Goal: Contribute content

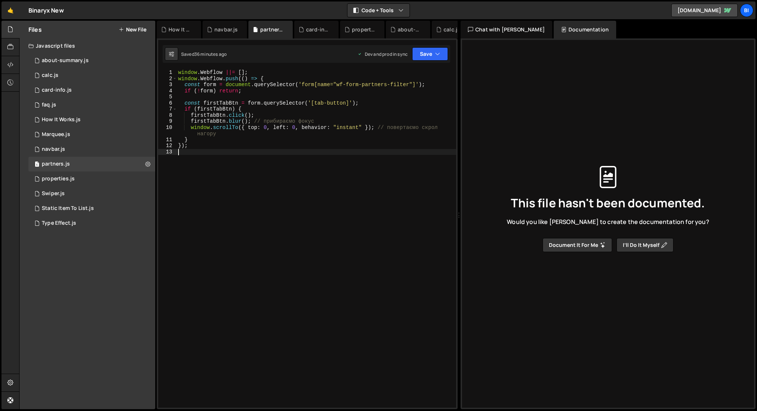
click at [129, 28] on button "New File" at bounding box center [133, 30] width 28 height 6
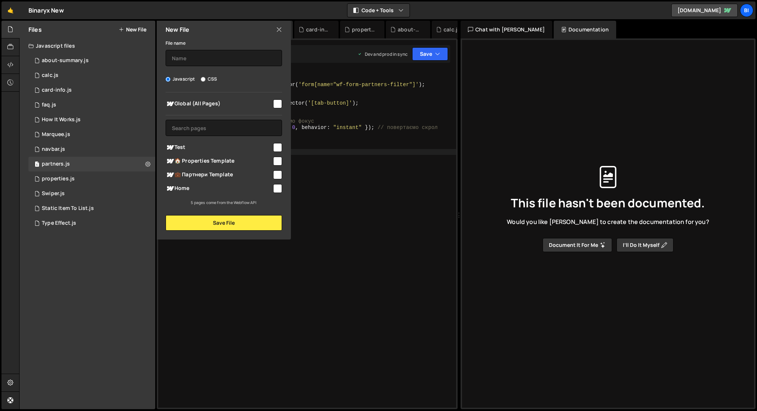
click at [189, 66] on div "File name Javascript CSS Global (All Pages) Save File" at bounding box center [224, 134] width 134 height 192
click at [189, 60] on input "text" at bounding box center [224, 58] width 116 height 16
type input "modal"
click at [276, 101] on input "checkbox" at bounding box center [277, 103] width 9 height 9
checkbox input "true"
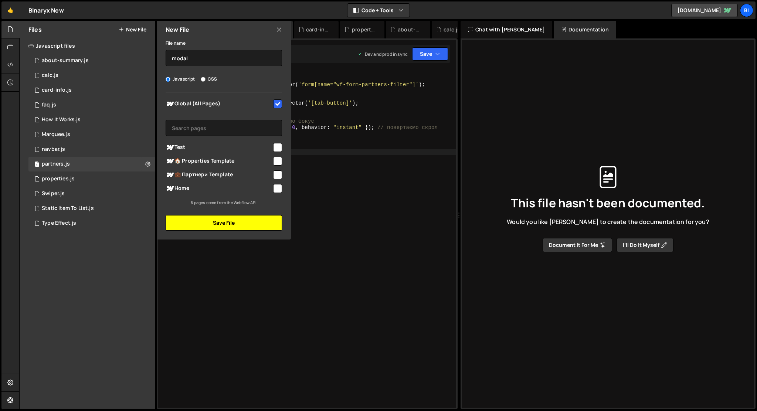
click at [221, 222] on button "Save File" at bounding box center [224, 223] width 116 height 16
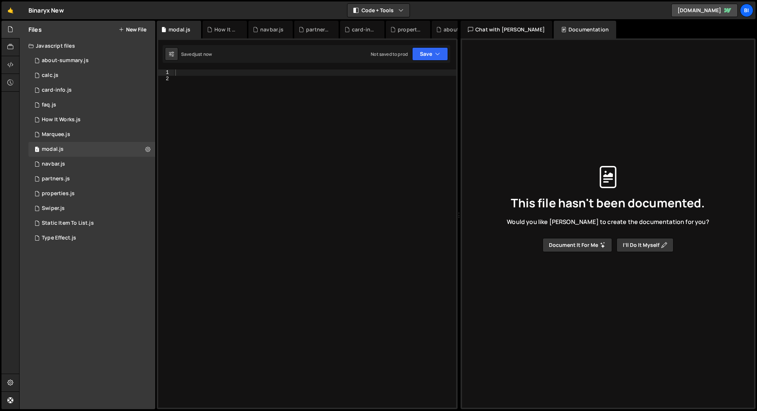
click at [221, 222] on div at bounding box center [315, 245] width 282 height 350
paste textarea "});"
type textarea "});"
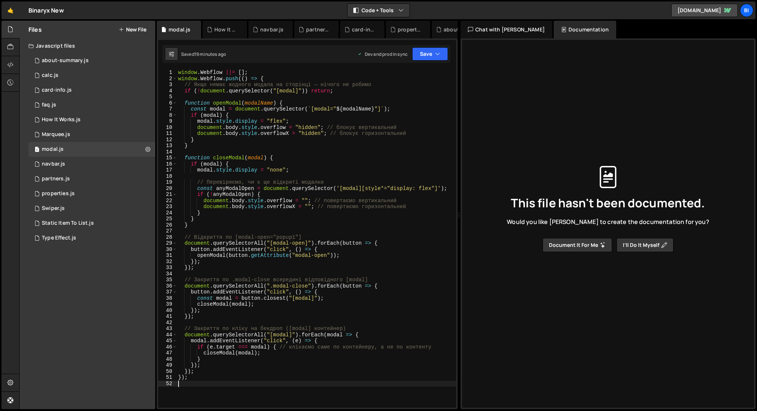
click at [139, 29] on button "New File" at bounding box center [133, 30] width 28 height 6
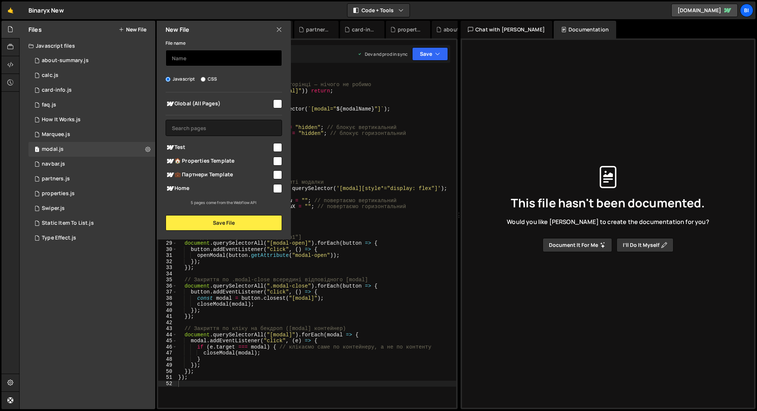
click at [196, 59] on input "text" at bounding box center [224, 58] width 116 height 16
type input "o"
type input "video-to-modal"
click at [278, 189] on input "checkbox" at bounding box center [277, 188] width 9 height 9
checkbox input "true"
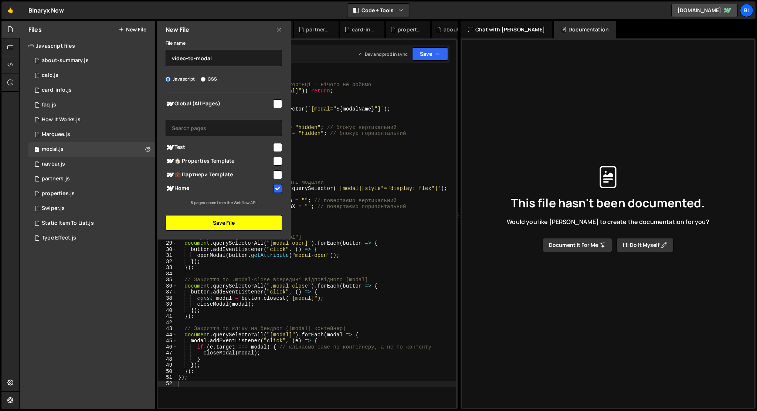
click at [268, 224] on button "Save File" at bounding box center [224, 223] width 116 height 16
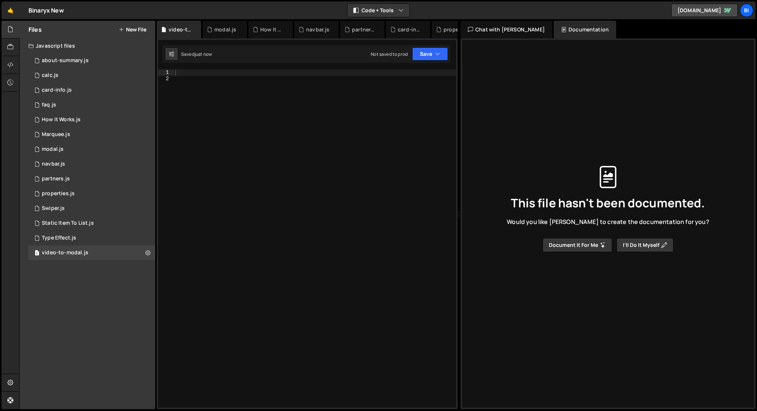
click at [268, 224] on div at bounding box center [315, 245] width 282 height 350
click at [148, 254] on icon at bounding box center [147, 252] width 5 height 7
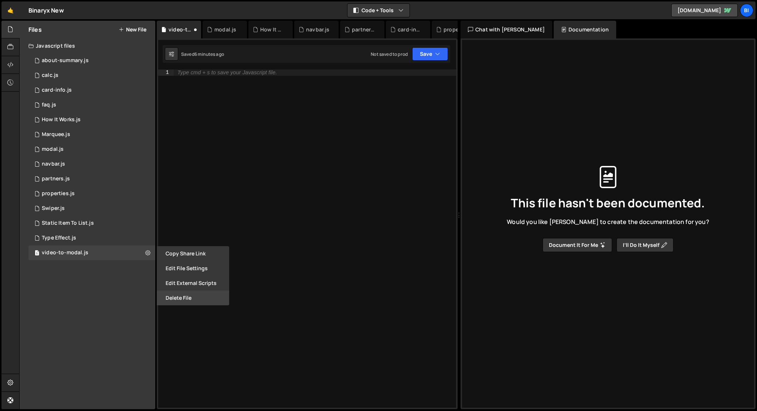
click at [178, 297] on button "Delete File" at bounding box center [193, 298] width 72 height 15
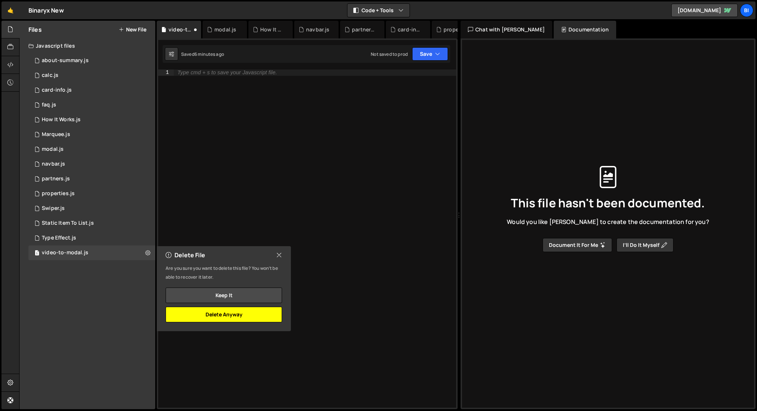
click at [205, 318] on button "Delete Anyway" at bounding box center [224, 315] width 116 height 16
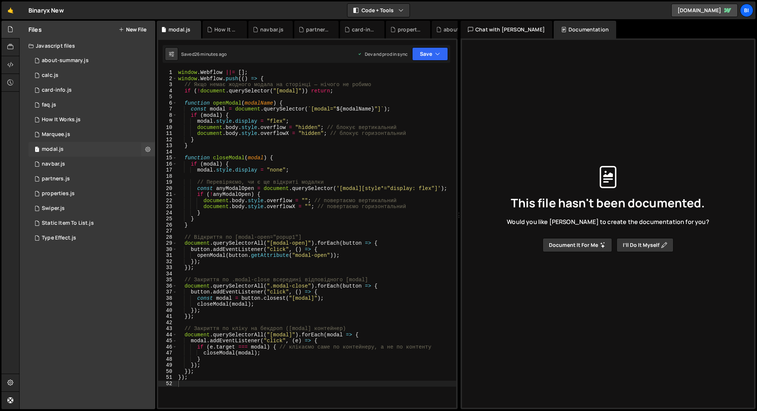
click at [89, 148] on div "1 modal.js 0" at bounding box center [91, 149] width 127 height 15
click at [286, 153] on div "window . Webflow ||= [ ] ; window . Webflow . push (( ) => { // Якщо немає жодн…" at bounding box center [317, 245] width 280 height 350
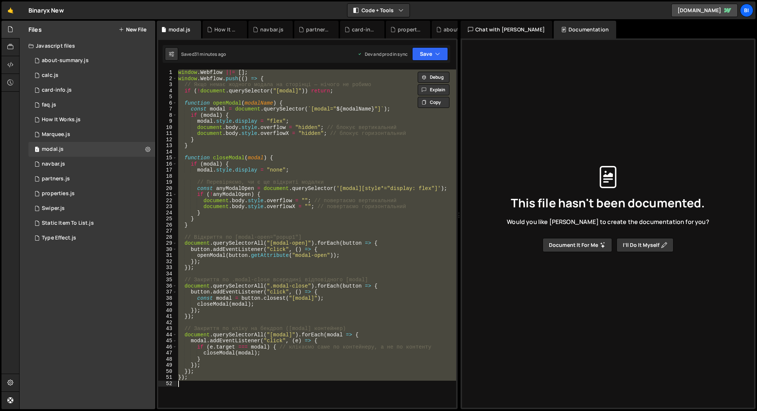
click at [347, 135] on div "window . Webflow ||= [ ] ; window . Webflow . push (( ) => { // Якщо немає жодн…" at bounding box center [317, 239] width 280 height 338
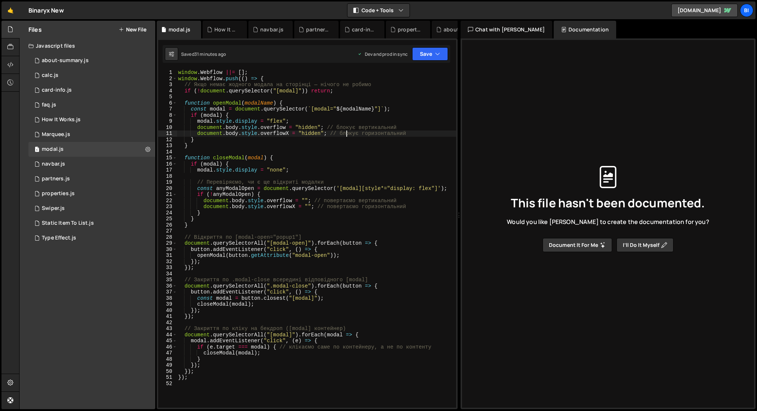
type textarea "});"
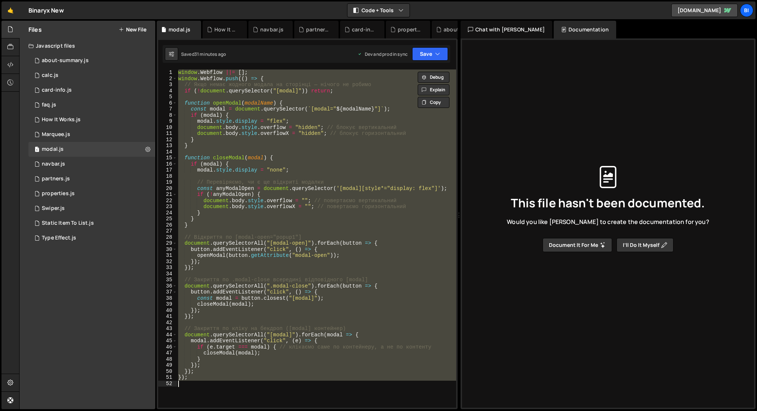
paste textarea
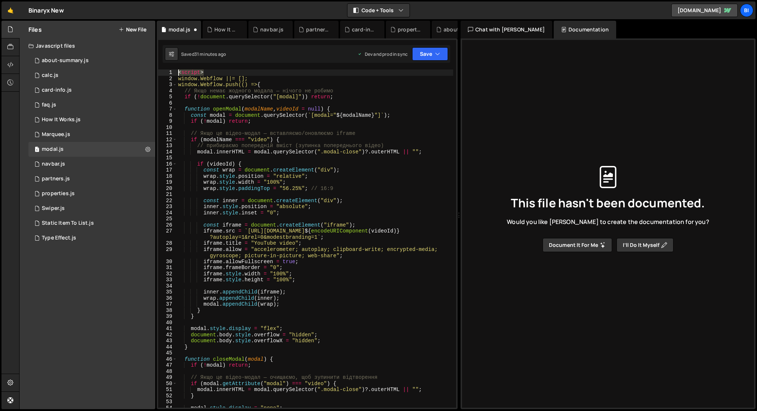
drag, startPoint x: 208, startPoint y: 73, endPoint x: 167, endPoint y: 73, distance: 41.4
click at [167, 73] on div "1 2 3 4 5 6 7 8 9 10 11 12 13 14 15 16 17 18 19 20 21 22 23 24 25 26 27 28 29 3…" at bounding box center [307, 239] width 298 height 338
type textarea "<script>"
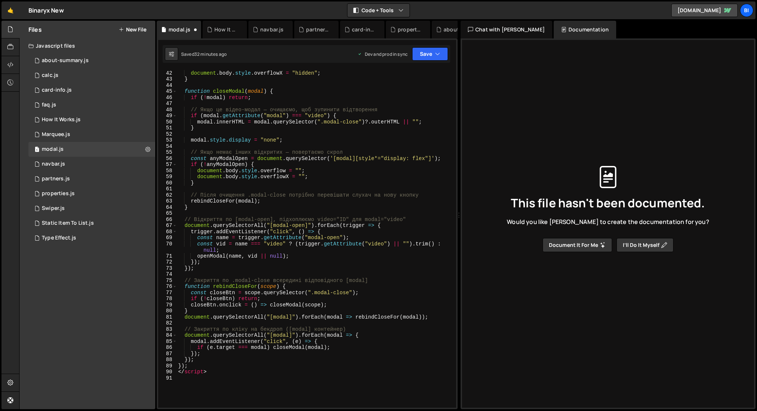
scroll to position [401, 0]
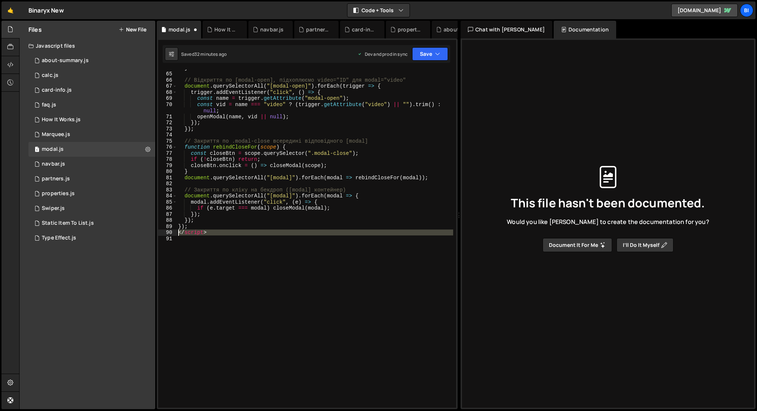
drag, startPoint x: 219, startPoint y: 237, endPoint x: 171, endPoint y: 233, distance: 48.6
click at [171, 233] on div "window.Webflow ||= []; 64 65 66 67 68 69 70 71 72 73 74 75 76 77 78 79 80 81 82…" at bounding box center [307, 239] width 298 height 338
type textarea "</script>"
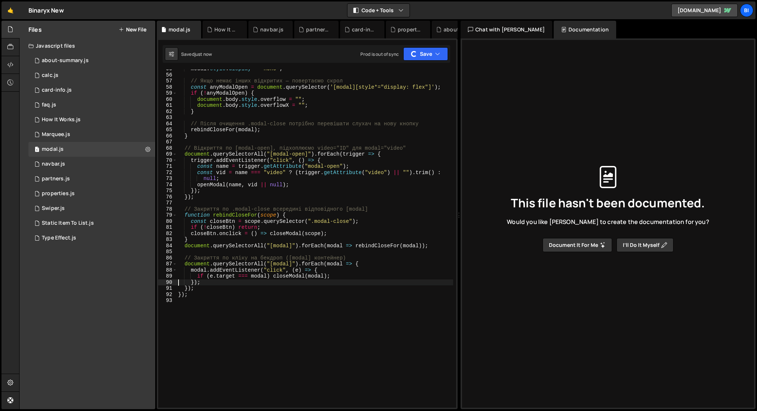
scroll to position [0, 0]
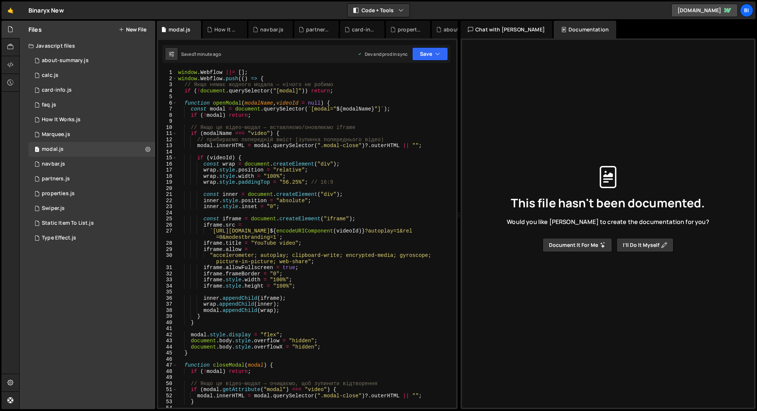
click at [305, 285] on div "window . Webflow ||= [ ] ; window . Webflow . push (( ) => { // Якщо немає жодн…" at bounding box center [315, 245] width 277 height 350
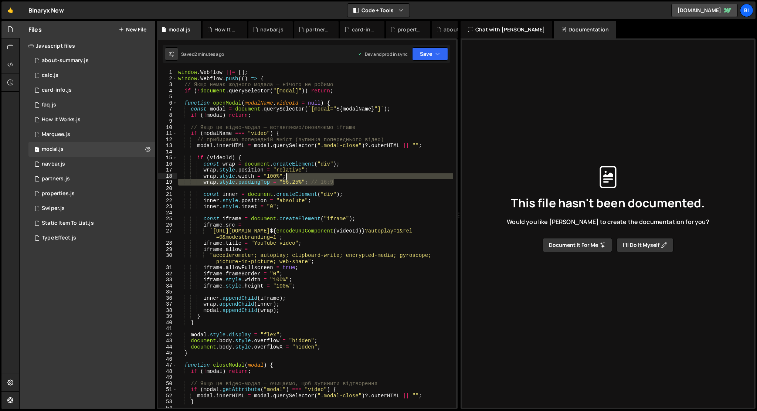
drag, startPoint x: 341, startPoint y: 183, endPoint x: 340, endPoint y: 175, distance: 7.8
click at [340, 175] on div "window . Webflow ||= [ ] ; window . Webflow . push (( ) => { // Якщо немає жодн…" at bounding box center [315, 245] width 277 height 350
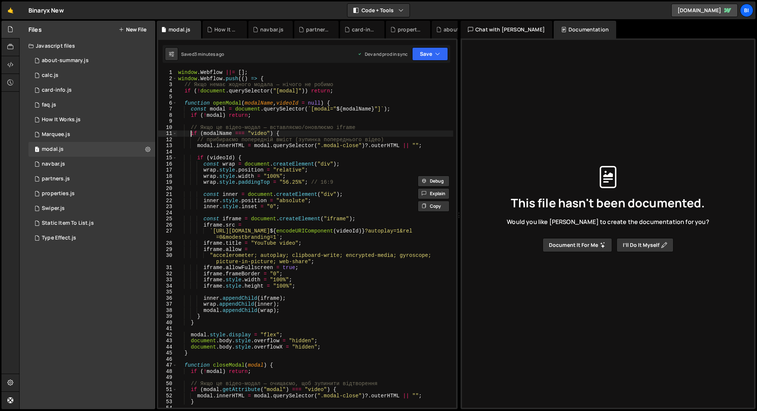
click at [191, 135] on div "window . Webflow ||= [ ] ; window . Webflow . push (( ) => { // Якщо немає жодн…" at bounding box center [315, 245] width 277 height 350
click at [199, 322] on div "window . Webflow ||= [ ] ; window . Webflow . push (( ) => { // Якщо немає жодн…" at bounding box center [315, 245] width 277 height 350
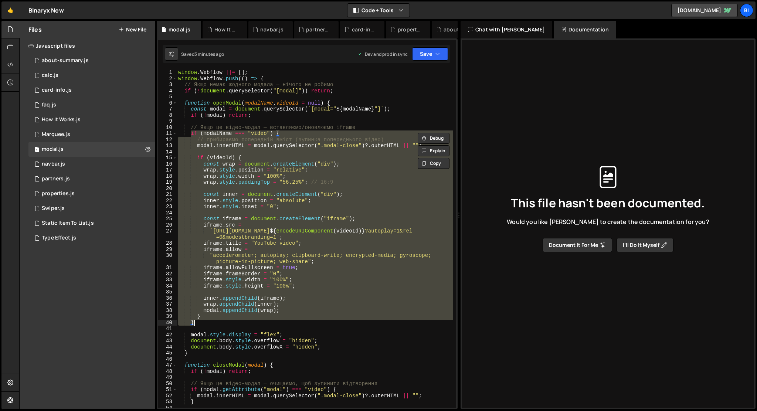
paste textarea
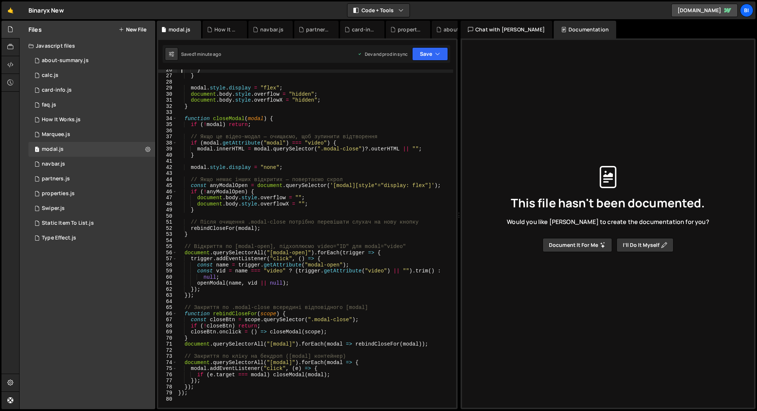
scroll to position [202, 0]
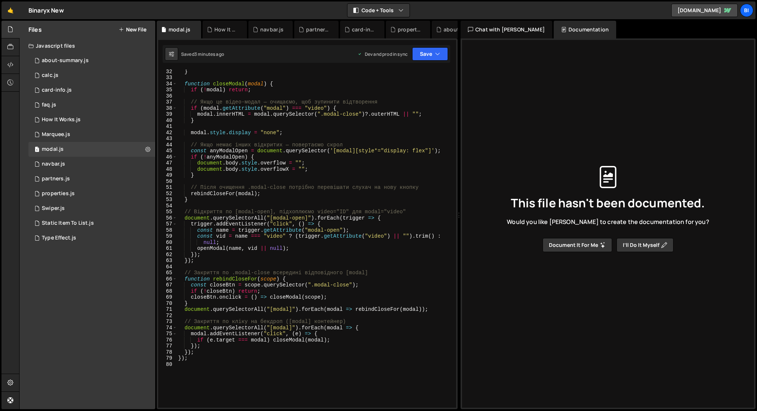
click at [269, 217] on div "} function closeModal ( modal ) { if ( ! modal ) return ; // Якщо це відео-мода…" at bounding box center [315, 243] width 277 height 350
type textarea "});"
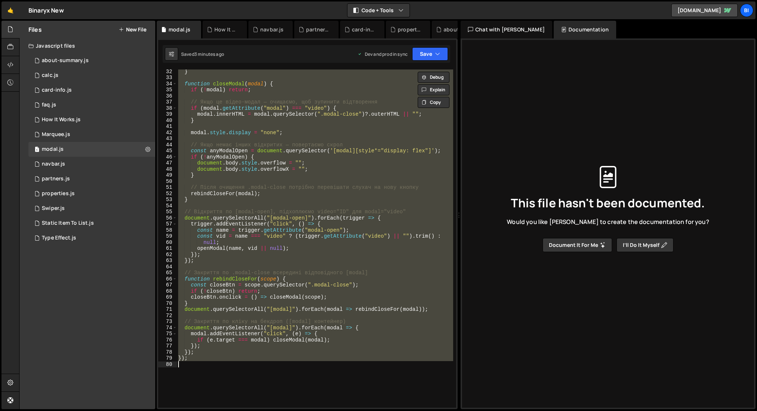
paste textarea
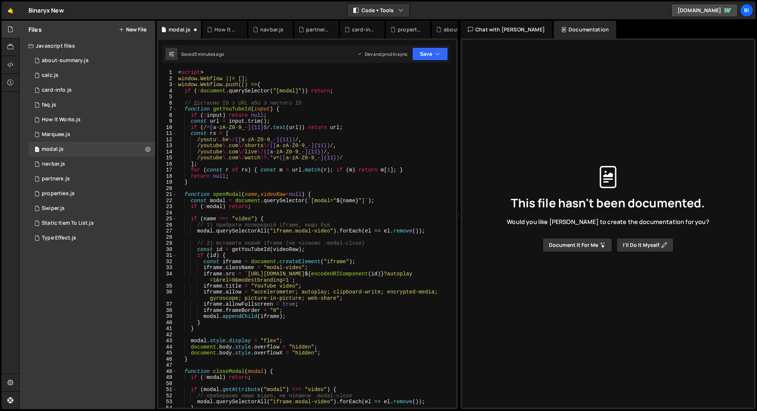
scroll to position [0, 0]
drag, startPoint x: 214, startPoint y: 73, endPoint x: 165, endPoint y: 71, distance: 49.6
click at [165, 71] on div "}); 1 2 3 4 5 6 7 8 9 10 11 12 13 14 15 16 17 18 19 20 21 22 23 24 25 26 27 28 …" at bounding box center [307, 239] width 298 height 338
type textarea "<script>"
type textarea "window.Webflow ||= [];"
